Goal: Find specific page/section: Find specific page/section

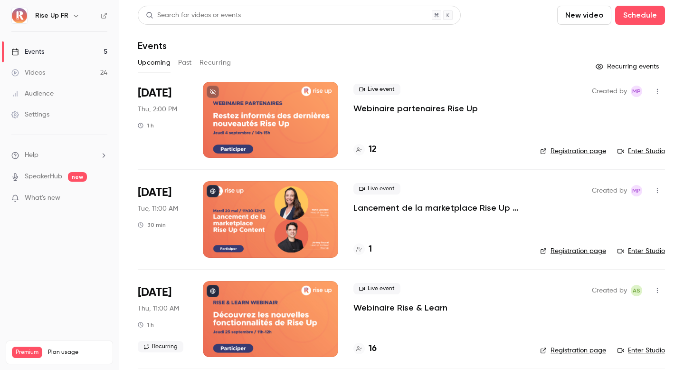
click at [178, 63] on button "Past" at bounding box center [185, 62] width 14 height 15
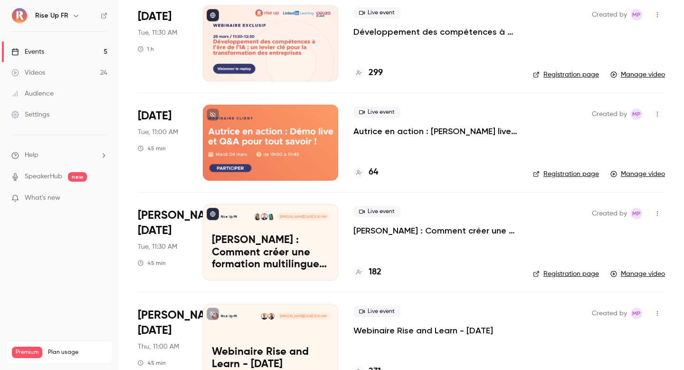
scroll to position [601, 0]
